Goal: Information Seeking & Learning: Find specific page/section

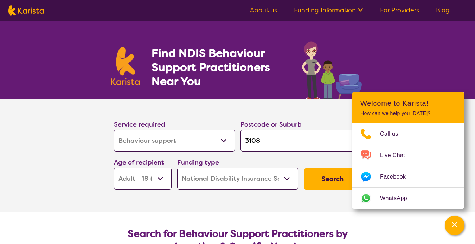
select select "Behaviour support"
select select "AD"
select select "NDIS"
select select "Behaviour support"
select select "AD"
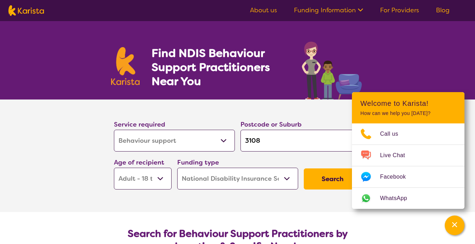
select select "NDIS"
click at [70, 200] on section "Service required Allied Health Assistant Assessment ([MEDICAL_DATA] or [MEDICAL…" at bounding box center [237, 156] width 475 height 113
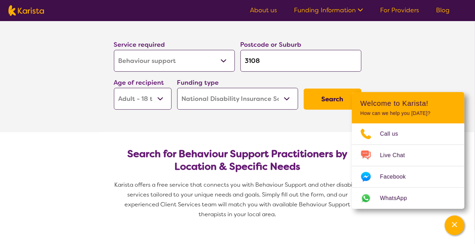
scroll to position [81, 0]
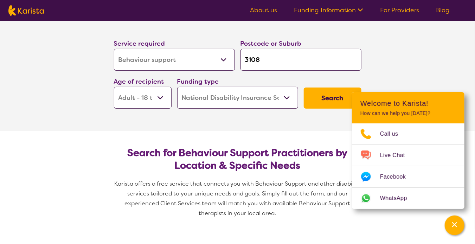
click at [323, 93] on button "Search" at bounding box center [333, 98] width 58 height 21
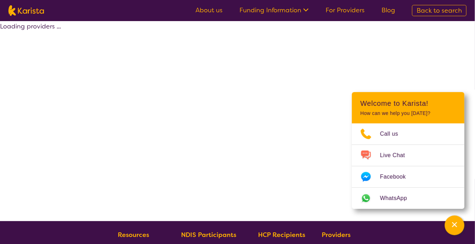
select select "by_score"
